Goal: Obtain resource: Download file/media

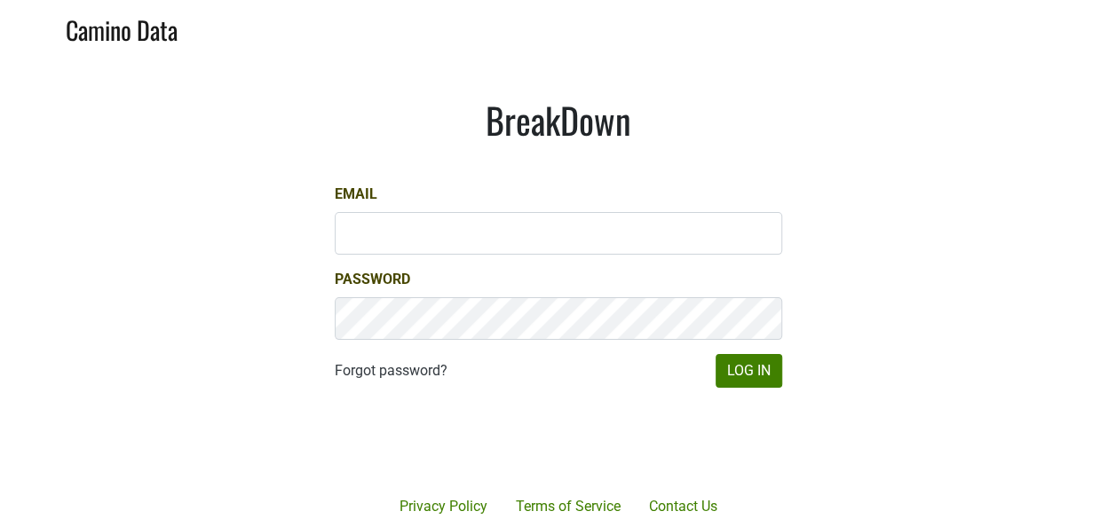
click at [781, 378] on div at bounding box center [623, 441] width 364 height 202
click at [619, 202] on div "Email" at bounding box center [559, 219] width 448 height 71
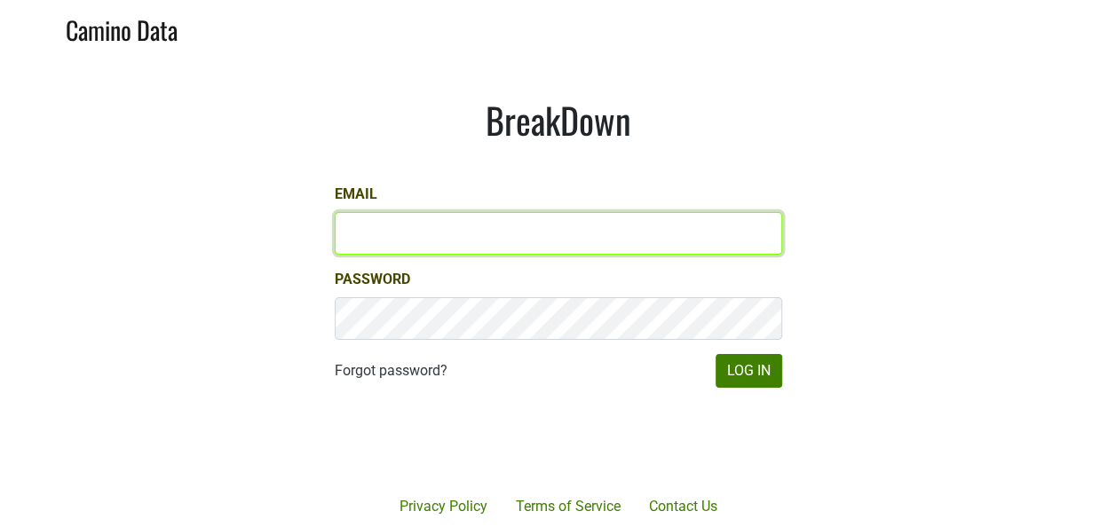
click at [621, 227] on input "Email" at bounding box center [559, 233] width 448 height 43
type input "keith@poggiocosta.com"
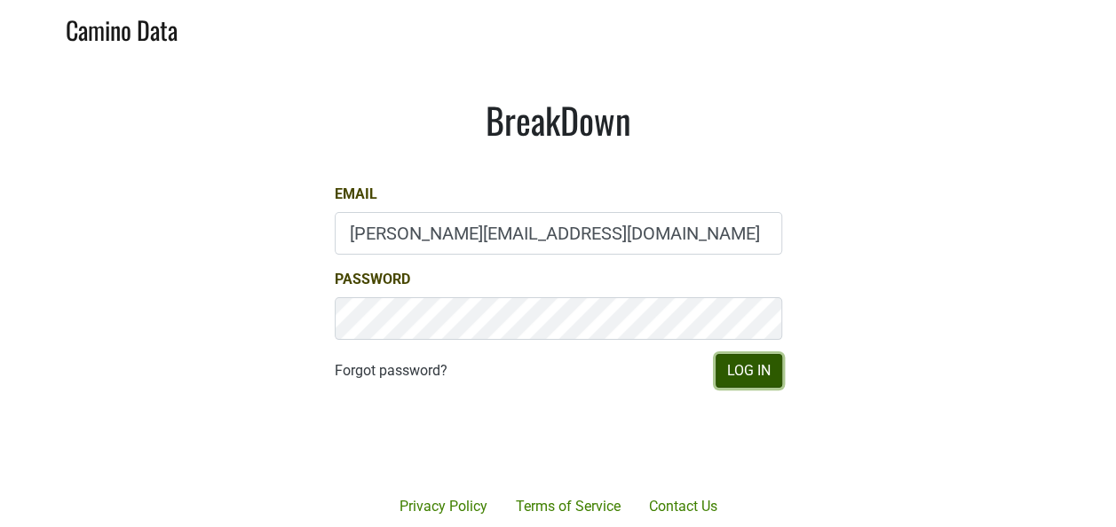
click at [757, 378] on button "Log In" at bounding box center [749, 371] width 67 height 34
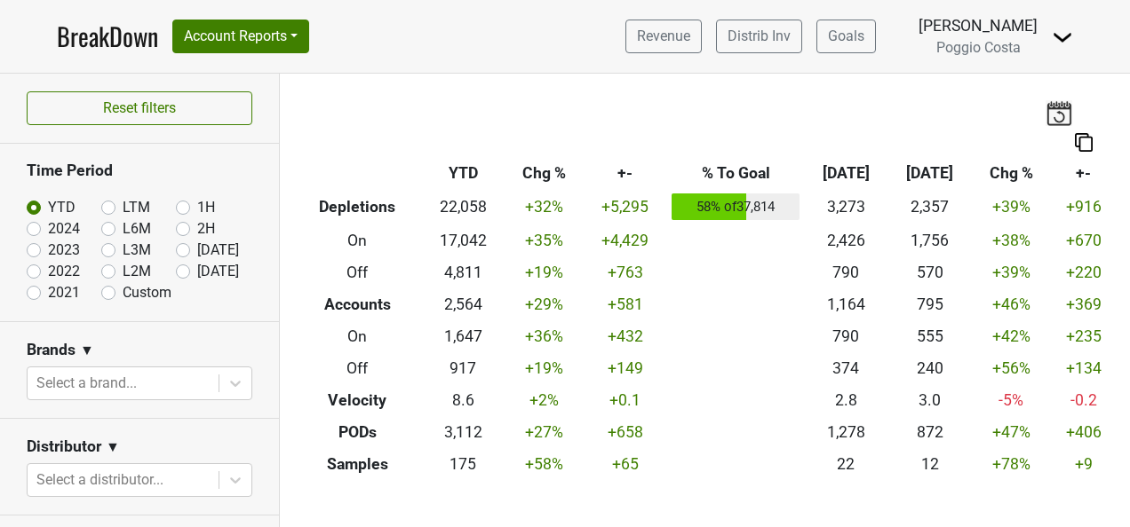
click at [197, 272] on label "[DATE]" at bounding box center [218, 271] width 42 height 21
click at [176, 272] on input "[DATE]" at bounding box center [211, 270] width 71 height 18
radio input "true"
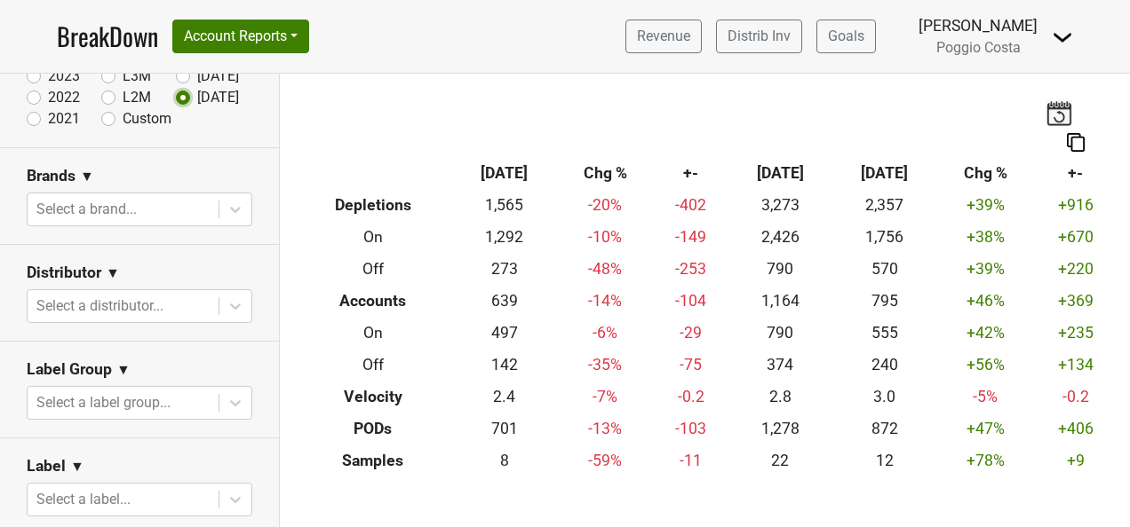
scroll to position [178, 0]
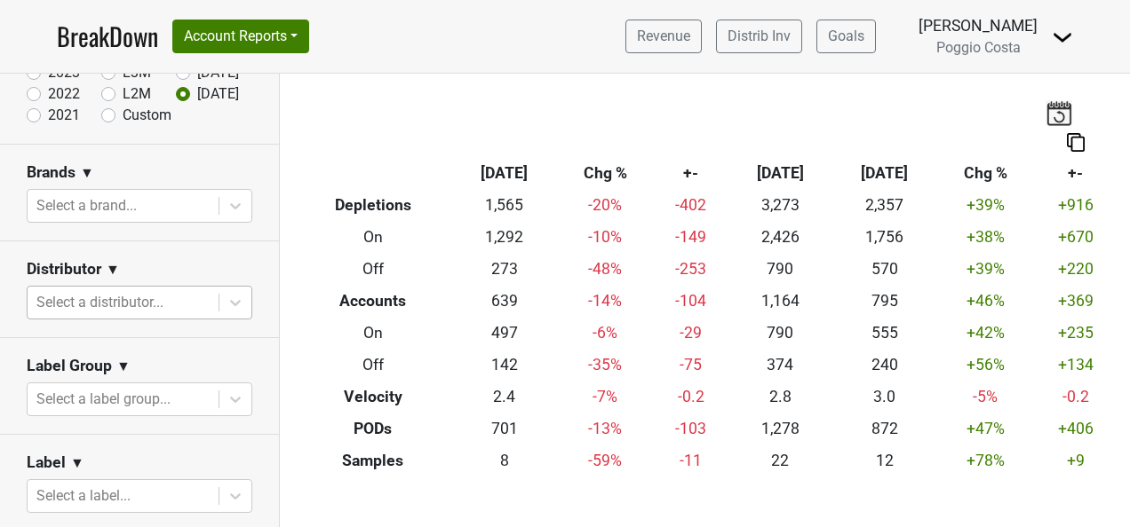
click at [186, 305] on div at bounding box center [122, 302] width 173 height 25
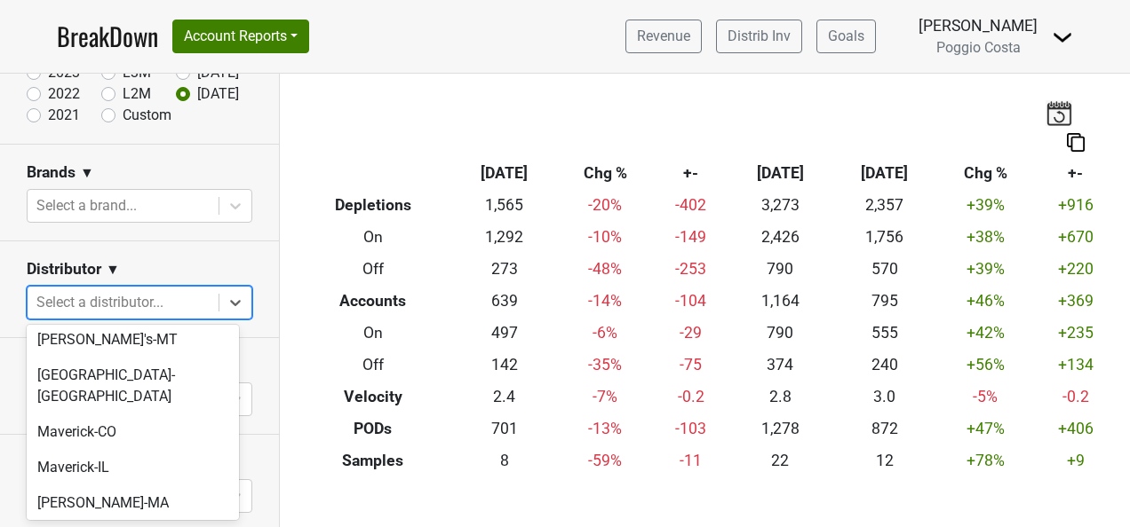
scroll to position [622, 0]
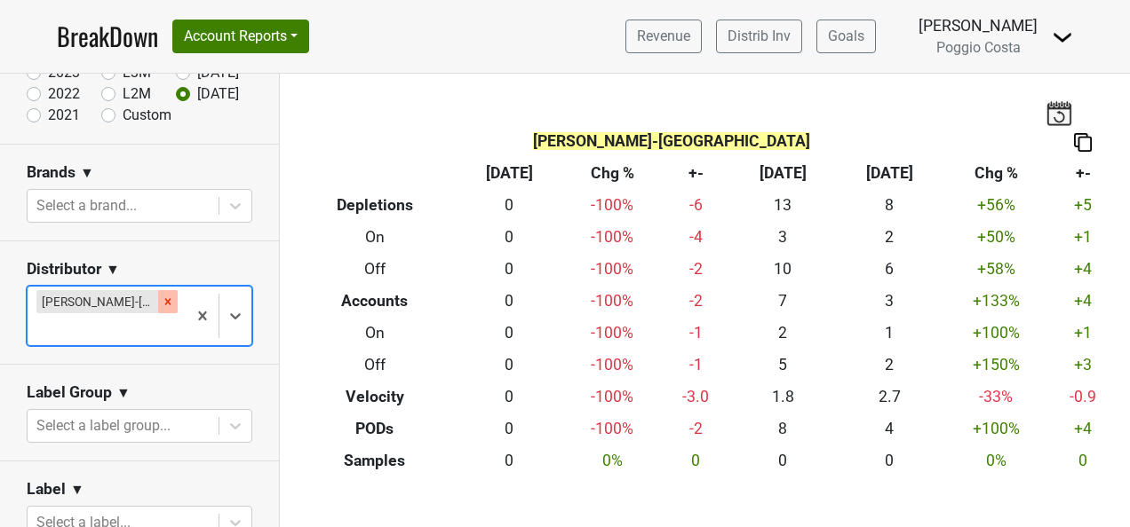
click at [162, 306] on icon "Remove MS Walker-NJ" at bounding box center [168, 302] width 12 height 12
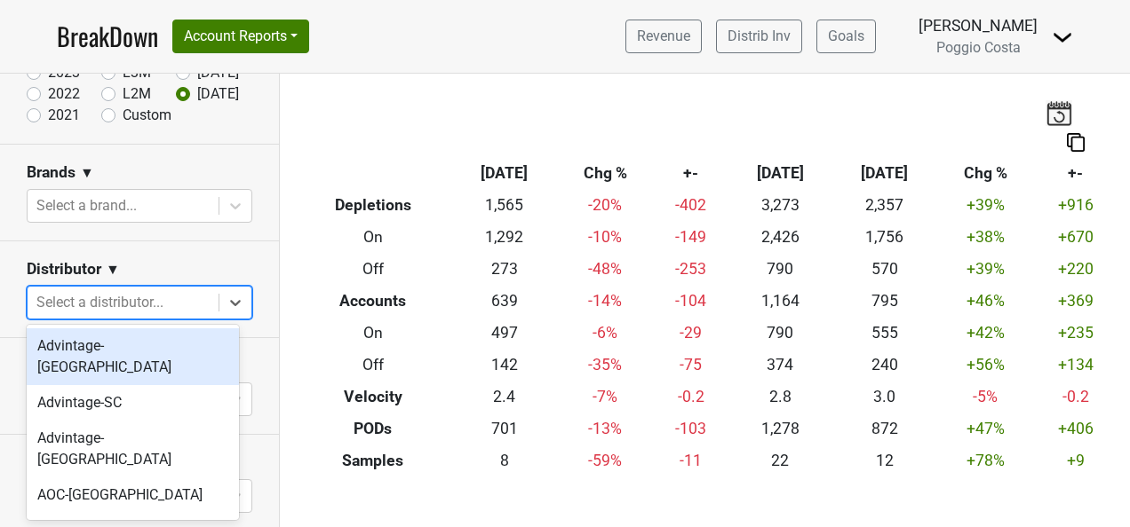
click at [185, 302] on div at bounding box center [122, 302] width 173 height 25
click at [162, 336] on div "Advintage-[GEOGRAPHIC_DATA]" at bounding box center [133, 357] width 212 height 57
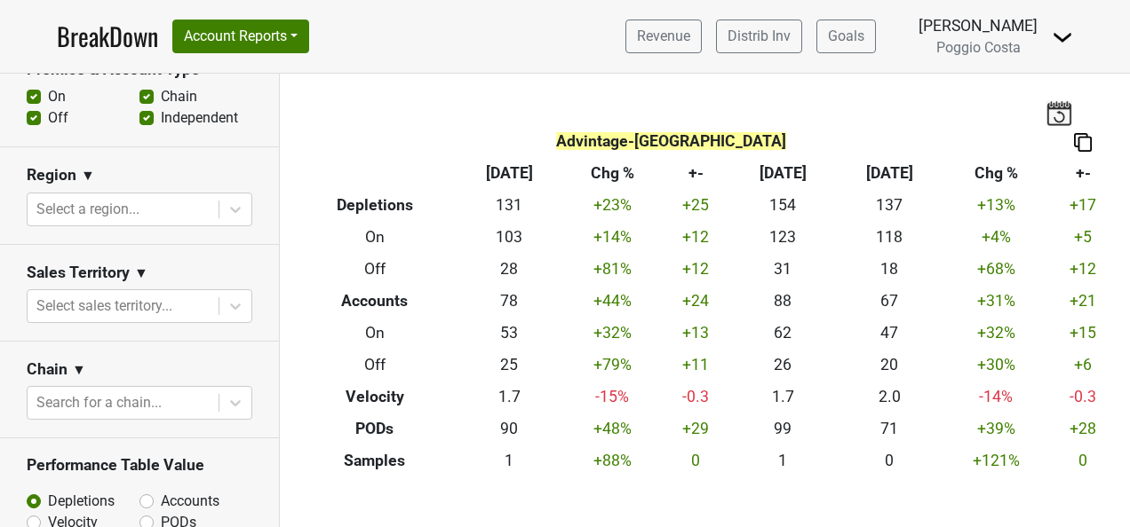
scroll to position [710, 0]
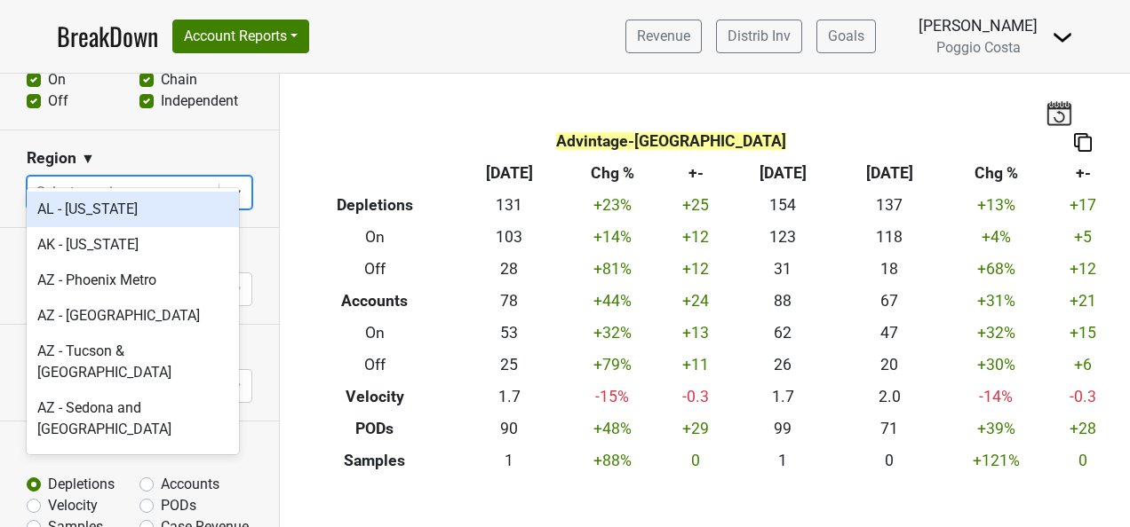
click at [171, 180] on div at bounding box center [122, 192] width 173 height 25
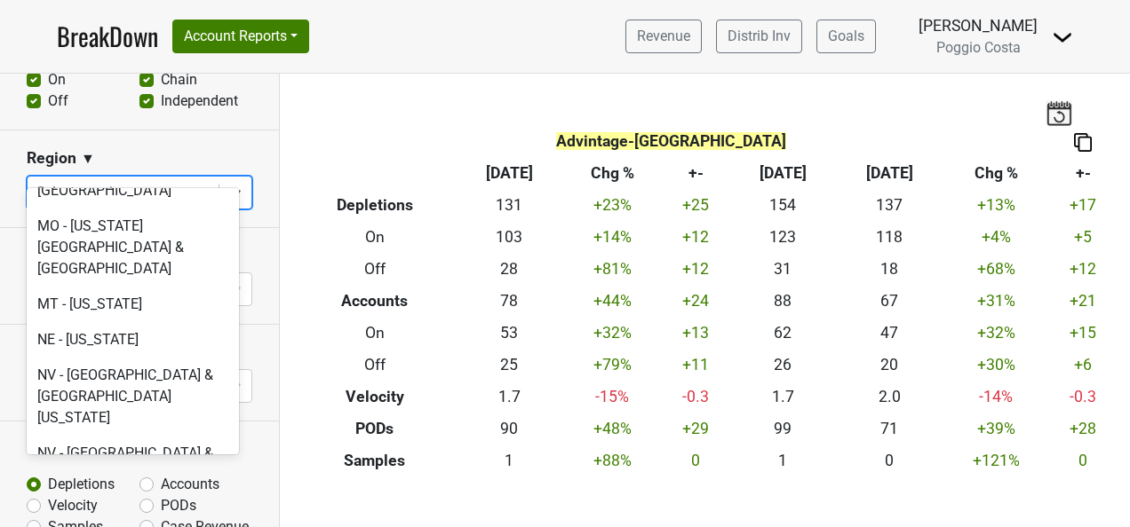
scroll to position [3641, 0]
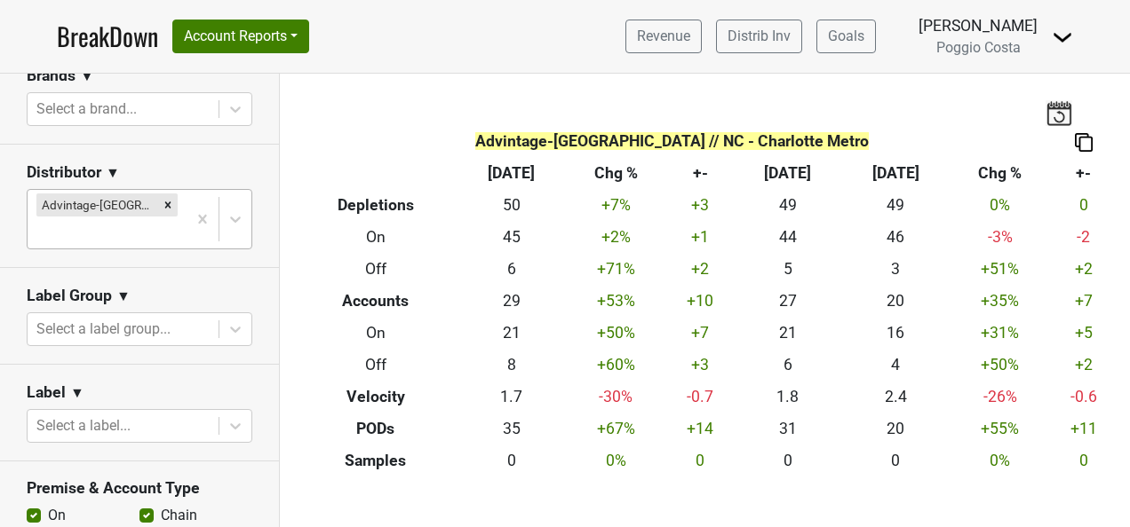
scroll to position [266, 0]
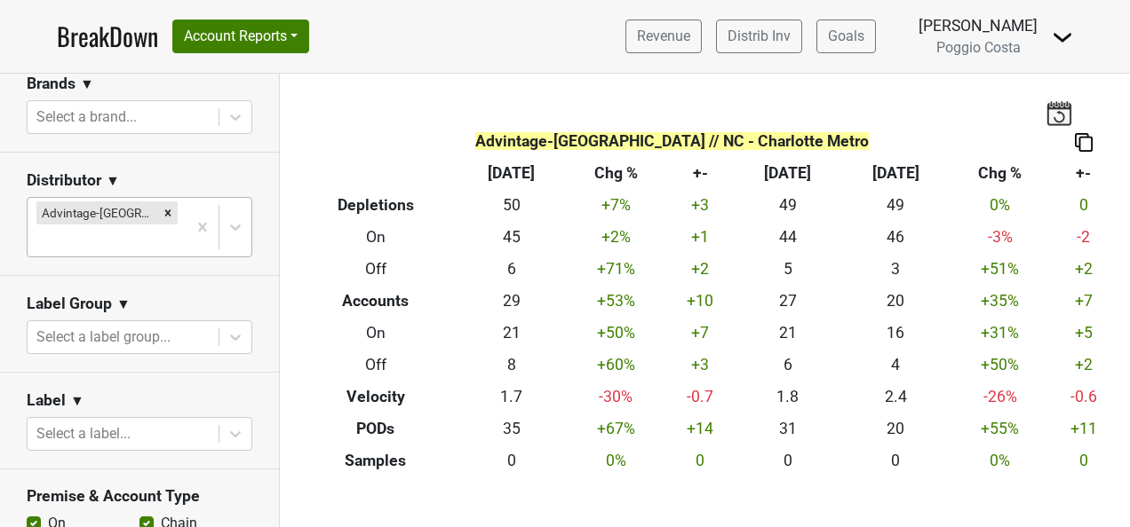
click at [164, 210] on div "Advintage-[GEOGRAPHIC_DATA]" at bounding box center [107, 227] width 159 height 59
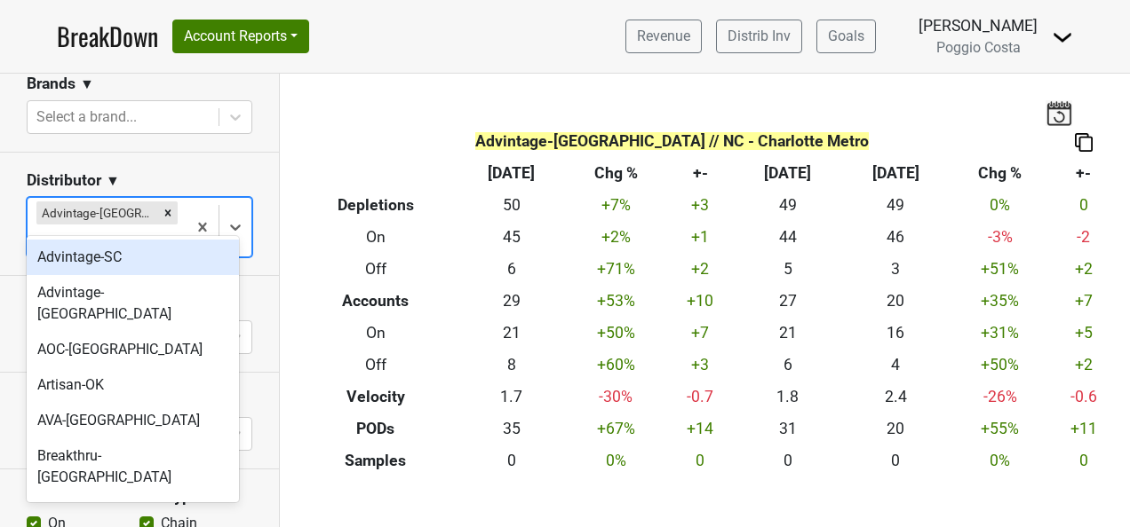
click at [129, 257] on div "Advintage-SC" at bounding box center [133, 258] width 212 height 36
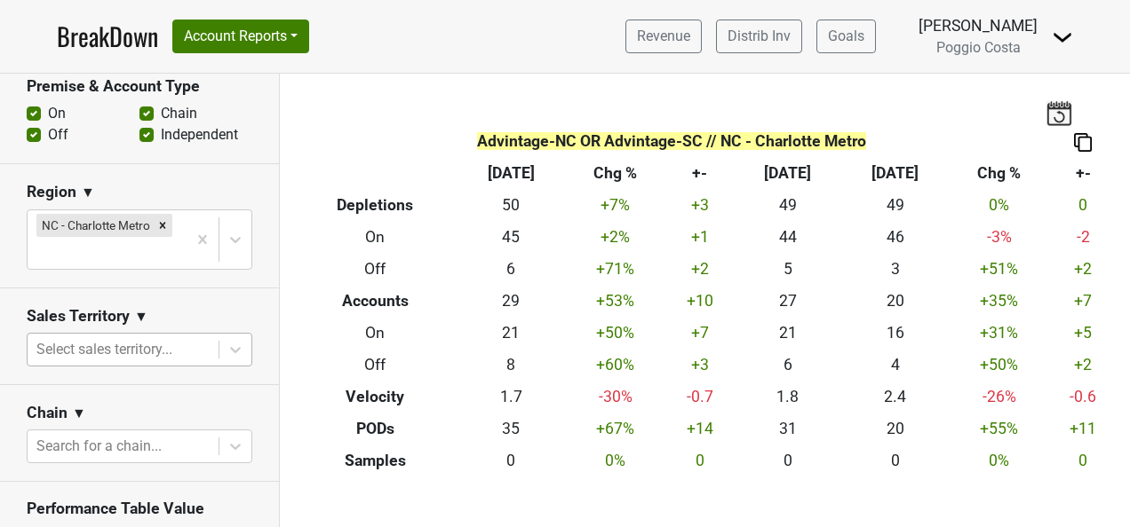
scroll to position [710, 0]
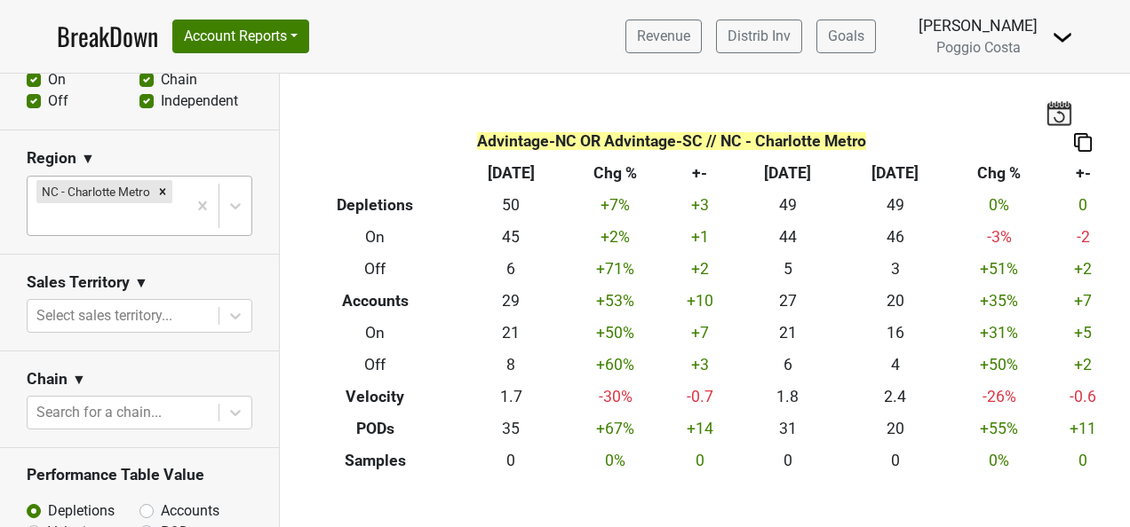
click at [106, 219] on div at bounding box center [106, 219] width 141 height 25
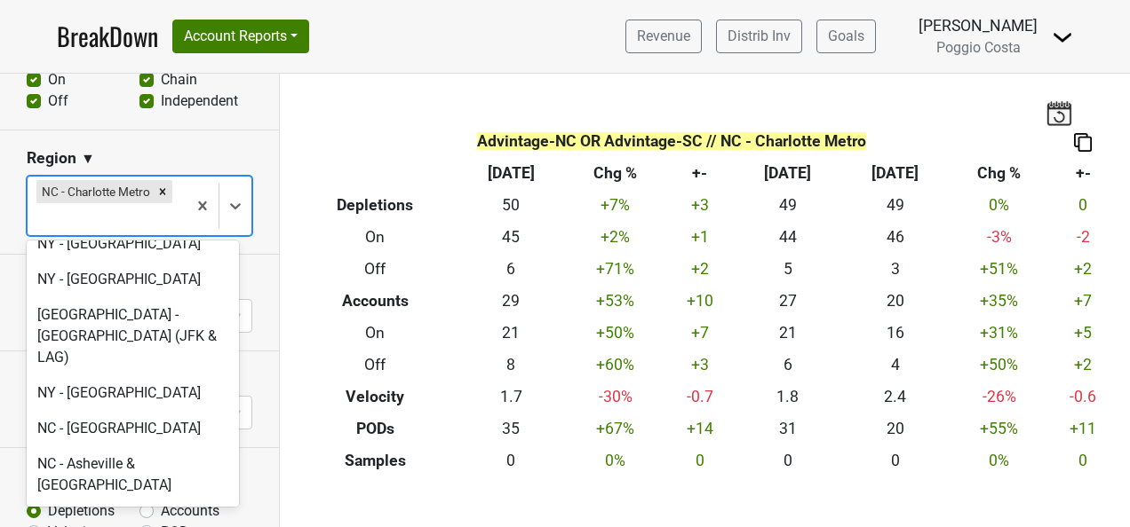
scroll to position [4263, 0]
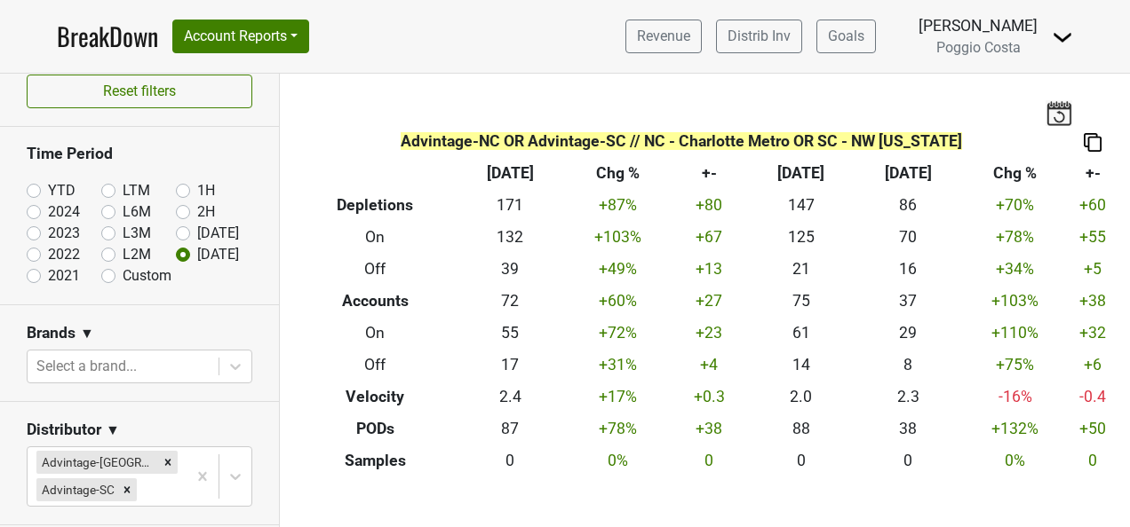
scroll to position [0, 0]
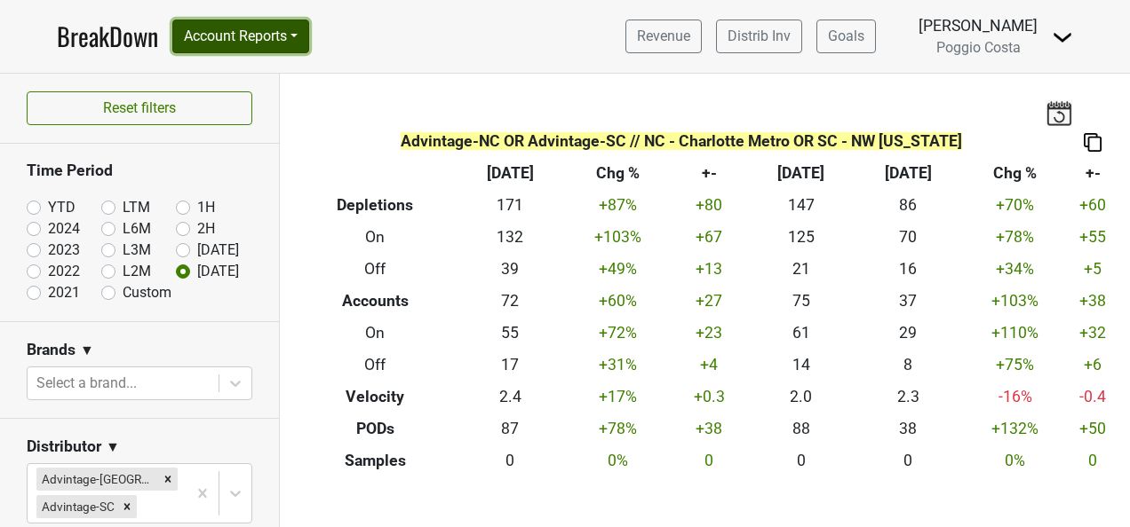
click at [263, 31] on button "Account Reports" at bounding box center [240, 37] width 137 height 34
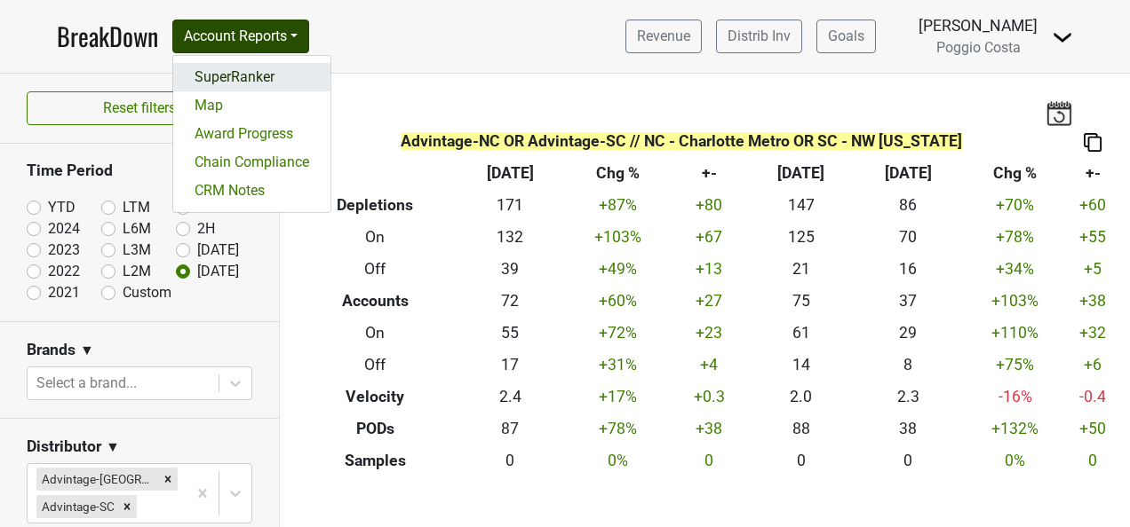
click at [272, 66] on link "SuperRanker" at bounding box center [251, 77] width 157 height 28
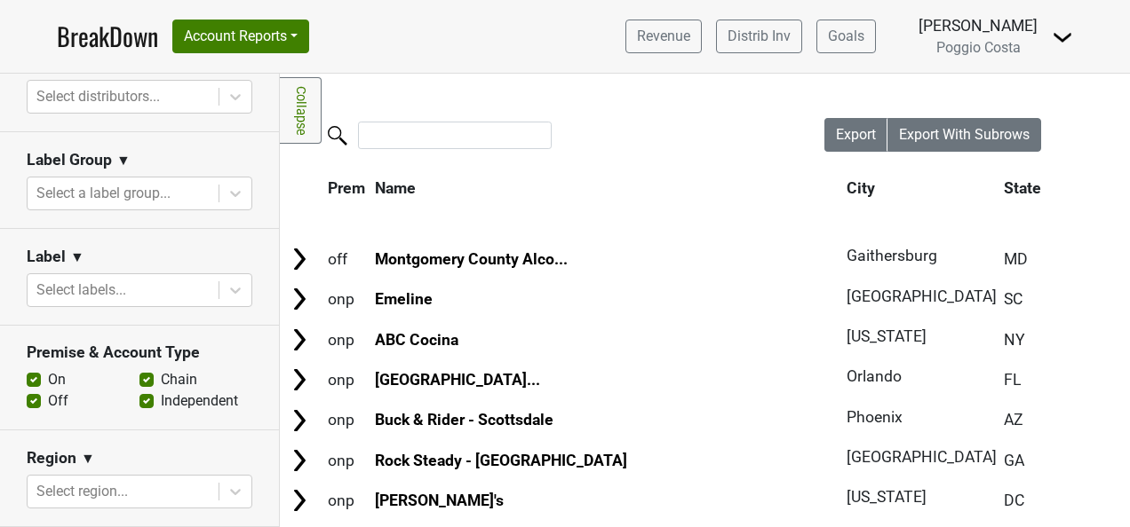
scroll to position [266, 0]
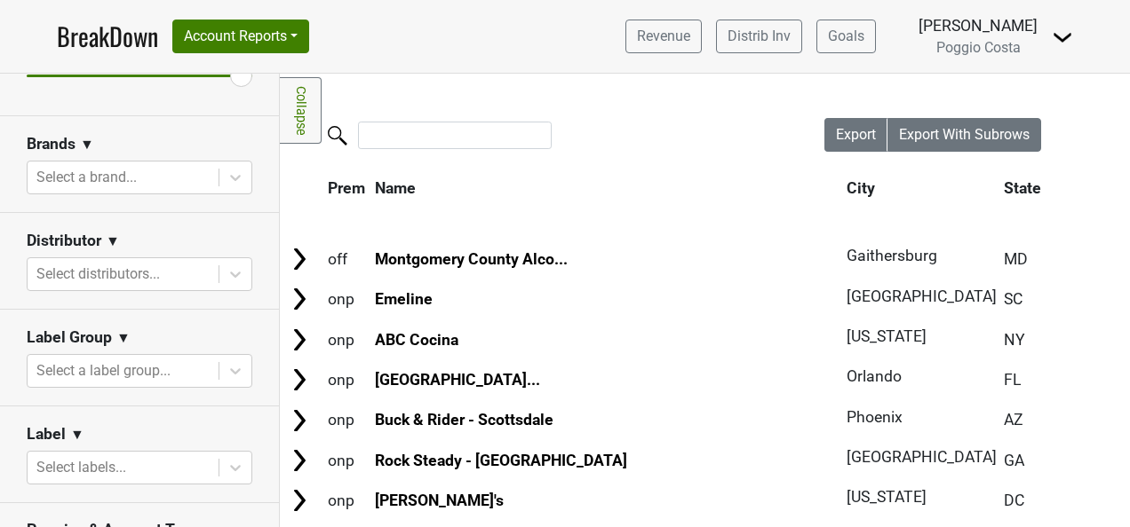
click at [181, 246] on div "Distributor ▼" at bounding box center [140, 244] width 226 height 27
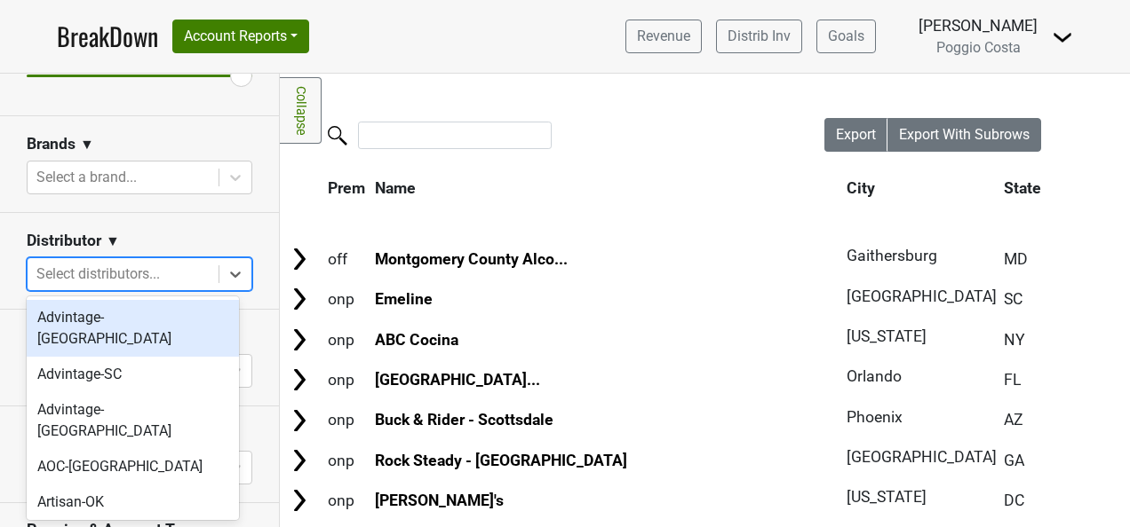
click at [179, 272] on div at bounding box center [122, 274] width 173 height 25
click at [178, 315] on div "Advintage-[GEOGRAPHIC_DATA]" at bounding box center [133, 328] width 212 height 57
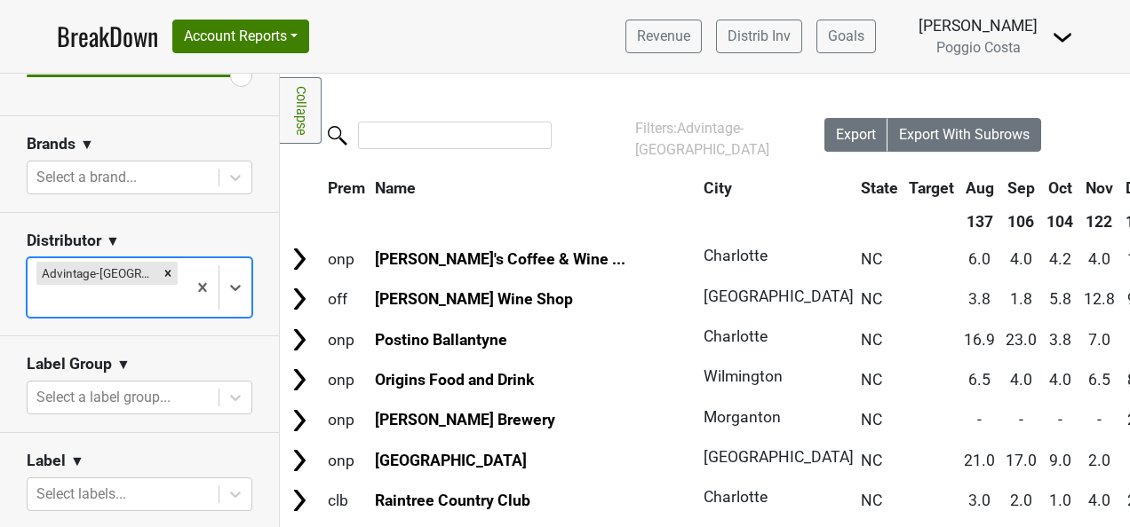
click at [164, 279] on div "Advintage-[GEOGRAPHIC_DATA]" at bounding box center [107, 287] width 159 height 59
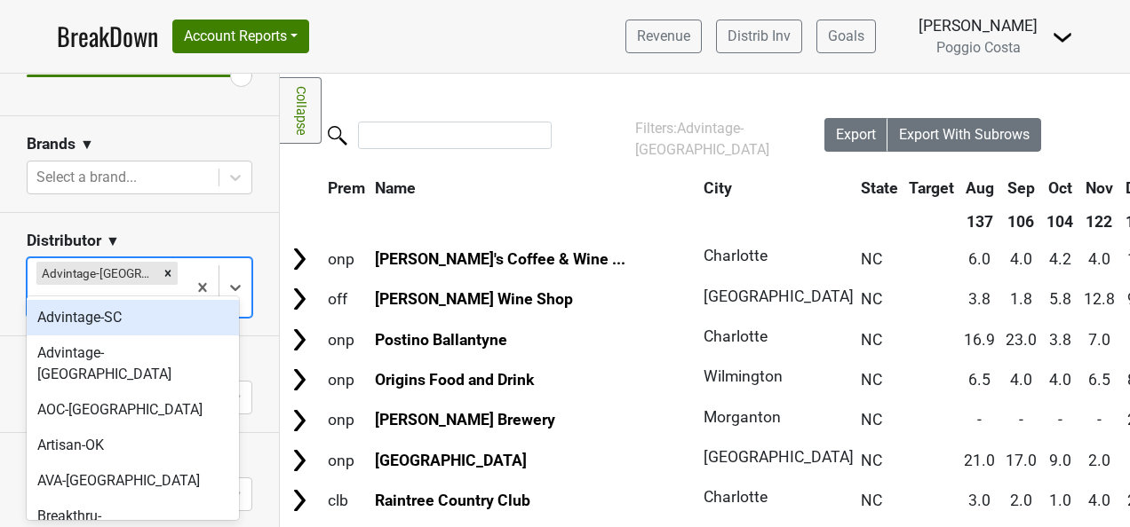
click at [164, 329] on div "Advintage-SC" at bounding box center [133, 318] width 212 height 36
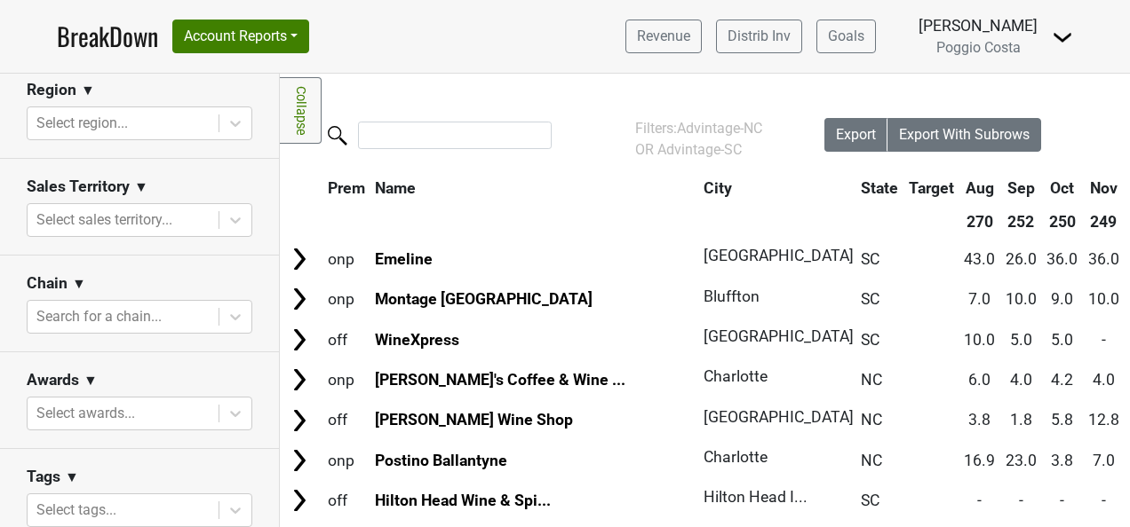
scroll to position [799, 0]
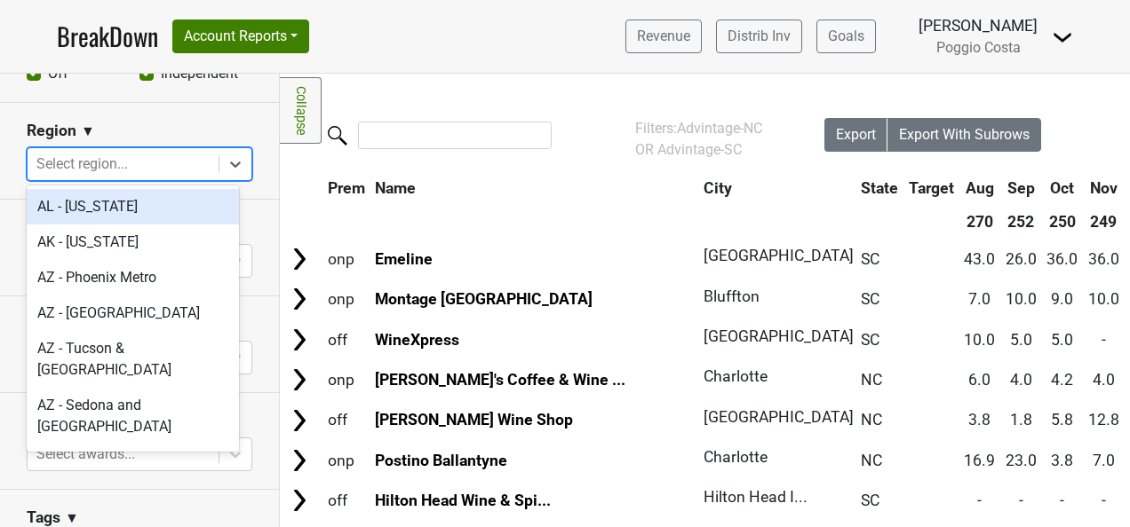
click at [181, 167] on div at bounding box center [122, 164] width 173 height 25
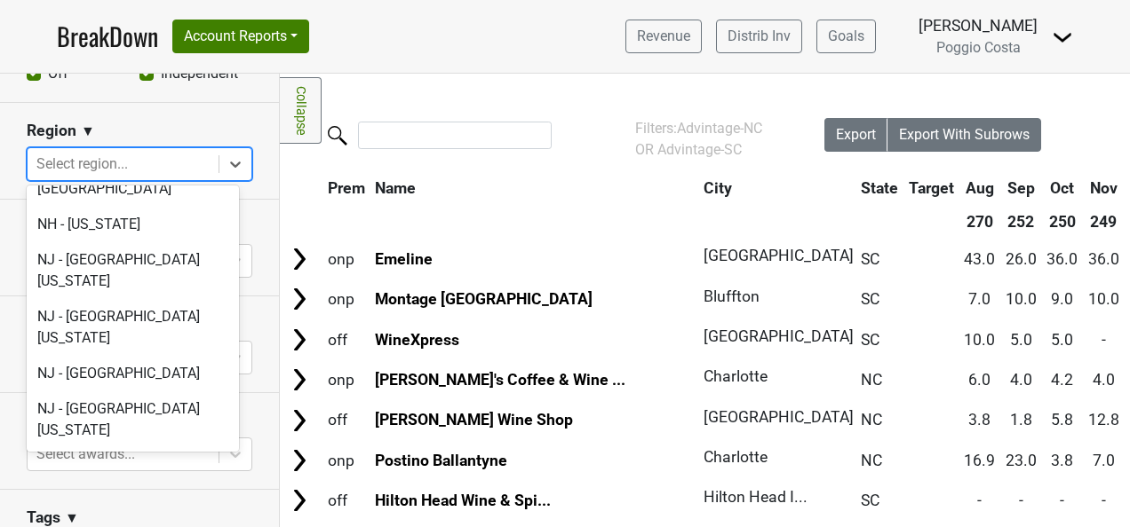
scroll to position [3730, 0]
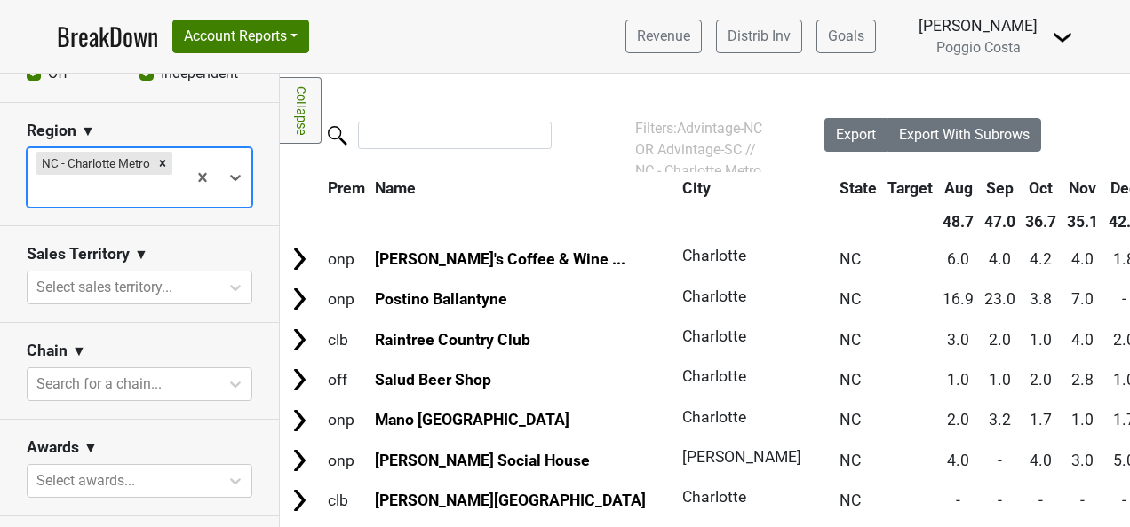
click at [162, 188] on div at bounding box center [106, 190] width 141 height 25
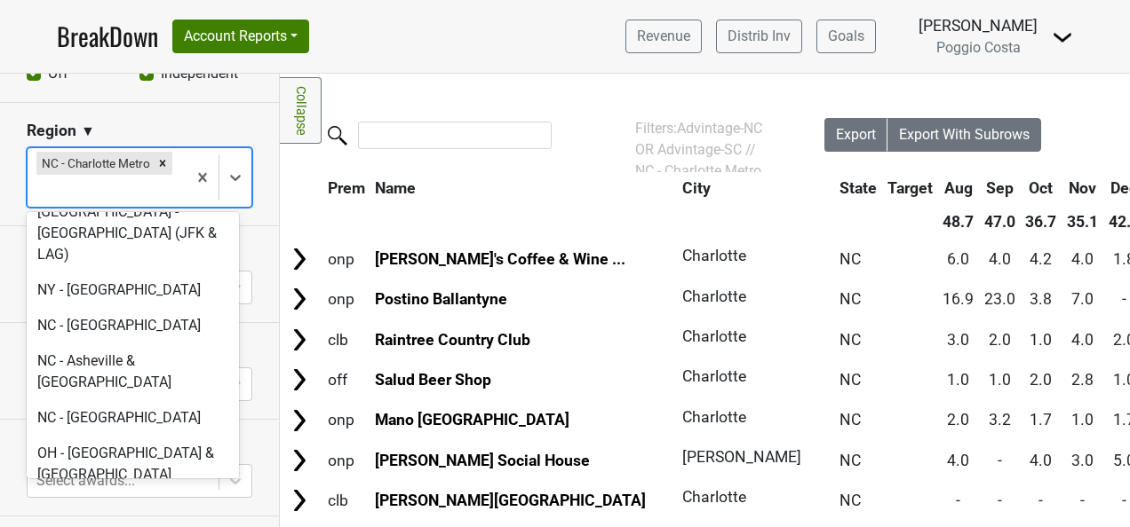
scroll to position [4263, 0]
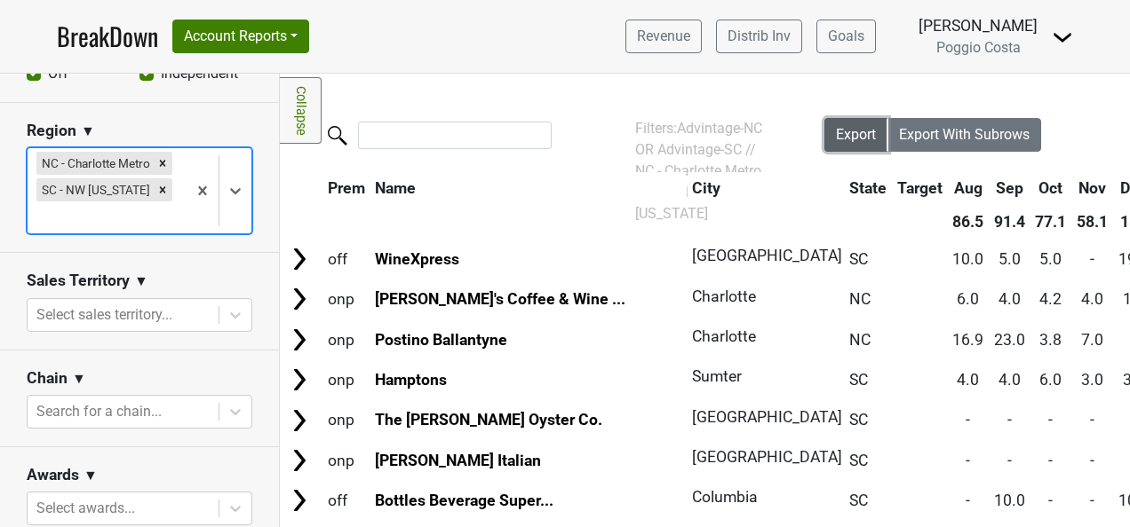
click at [833, 144] on button "Export" at bounding box center [856, 135] width 64 height 34
